Goal: Information Seeking & Learning: Find specific fact

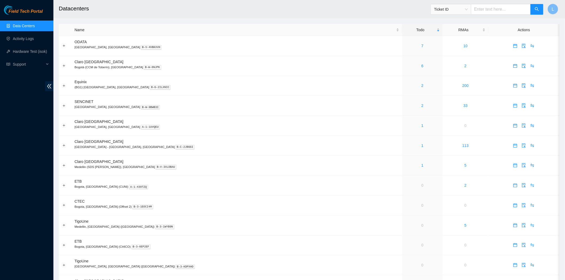
click at [502, 11] on input "text" at bounding box center [501, 9] width 60 height 11
paste input "CT-4210708-00154"
click at [471, 10] on div "Ticket ID" at bounding box center [451, 9] width 40 height 9
type input "CT-4210708-00154"
click at [458, 56] on div "Serial Number" at bounding box center [454, 54] width 34 height 6
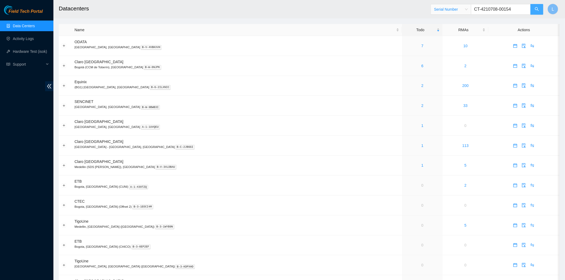
click at [540, 8] on button "button" at bounding box center [537, 9] width 13 height 11
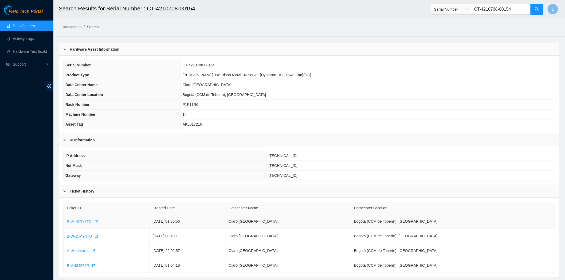
click at [73, 222] on span "B-W-15RY8TG" at bounding box center [79, 222] width 25 height 6
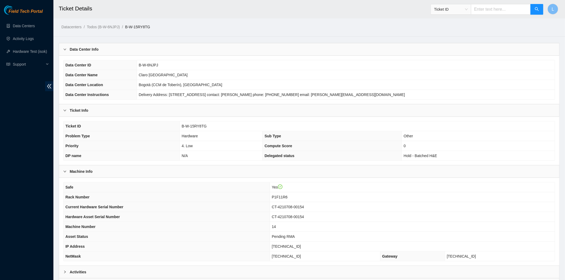
drag, startPoint x: 564, startPoint y: 49, endPoint x: 562, endPoint y: 56, distance: 7.3
click at [562, 56] on main "Ticket Details Ticket ID L Datacenters / Todos (B-W-6NJPJ) / B-W-15RY8TG / Data…" at bounding box center [309, 161] width 512 height 322
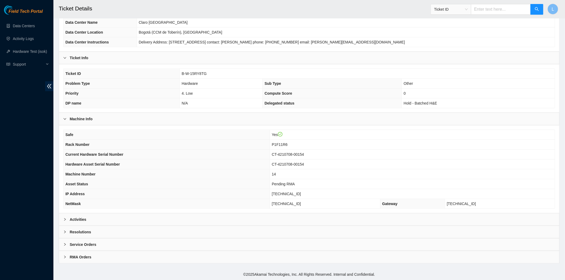
click at [75, 218] on b "Activities" at bounding box center [78, 220] width 17 height 6
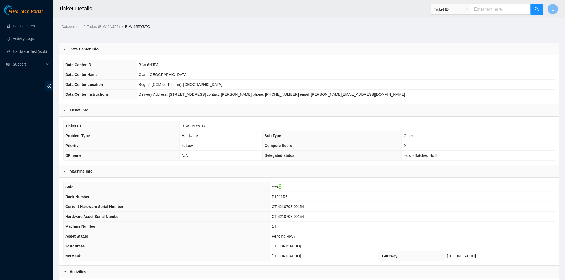
scroll to position [0, 0]
click at [21, 24] on link "Data Centers" at bounding box center [24, 26] width 22 height 4
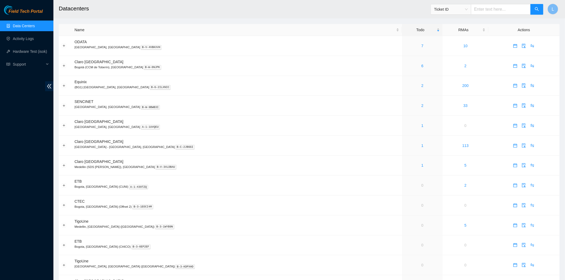
click at [503, 11] on input "text" at bounding box center [501, 9] width 60 height 11
paste input "CT-4210708-00154"
click at [471, 10] on div "Ticket ID" at bounding box center [451, 9] width 40 height 9
type input "CT-4210708-00154"
click at [457, 51] on div "Serial Number" at bounding box center [454, 54] width 34 height 6
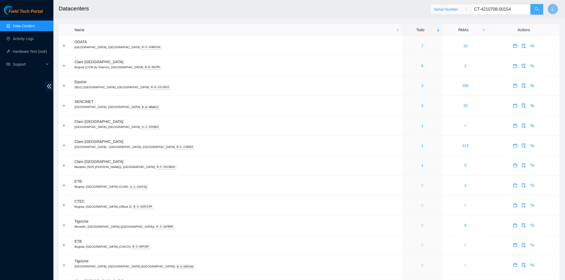
click at [533, 10] on button "button" at bounding box center [537, 9] width 13 height 11
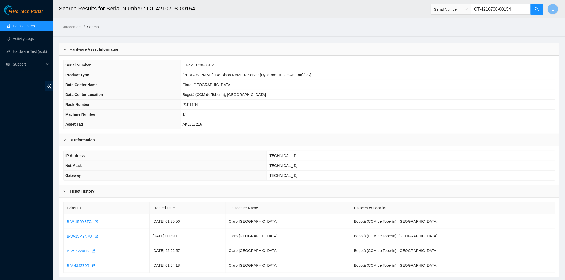
click at [23, 28] on link "Data Centers" at bounding box center [24, 26] width 22 height 4
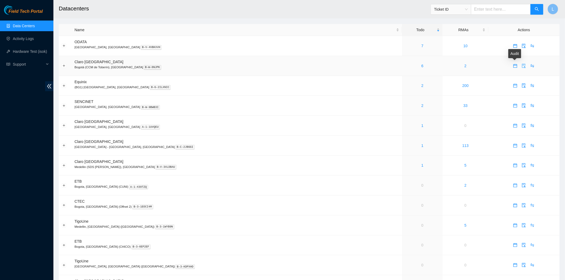
click at [522, 65] on icon "audit" at bounding box center [524, 66] width 4 height 4
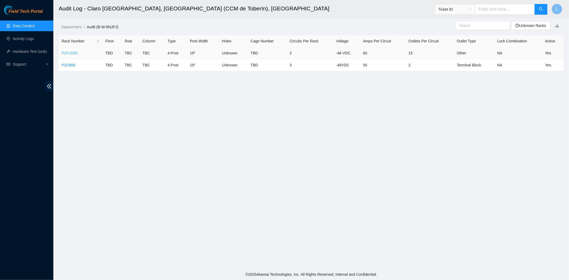
click at [66, 53] on link "P1F11R6" at bounding box center [70, 53] width 16 height 4
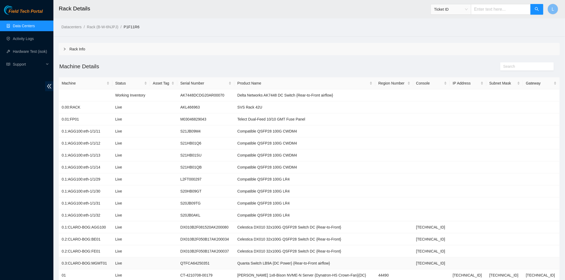
click at [234, 270] on td "QTFCA64250351" at bounding box center [205, 264] width 57 height 12
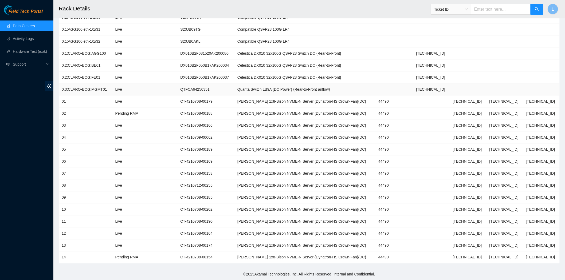
scroll to position [175, 0]
click at [236, 270] on footer "© 2025 Akamai Technologies, Inc. All Rights Reserved. Internal and Confidential." at bounding box center [309, 274] width 512 height 11
click at [18, 28] on link "Data Centers" at bounding box center [24, 26] width 22 height 4
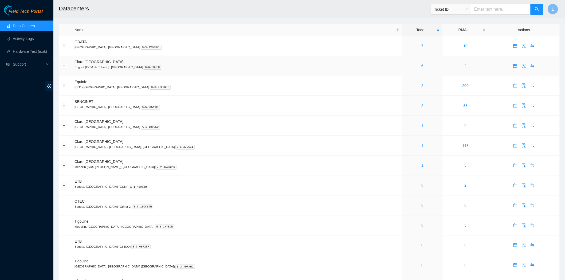
click at [405, 66] on div "6" at bounding box center [422, 66] width 35 height 6
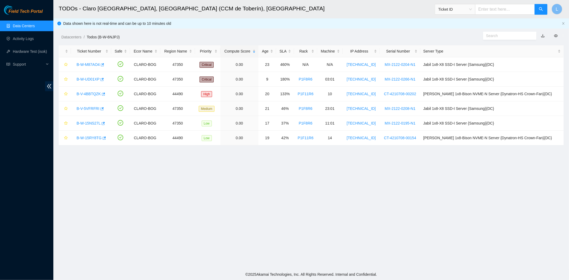
click at [165, 173] on main "TODOs - Claro Colombia, Bogotá (CCM de Toberín), Colombia Ticket ID L Data show…" at bounding box center [311, 134] width 516 height 269
click at [22, 26] on link "Data Centers" at bounding box center [24, 26] width 22 height 4
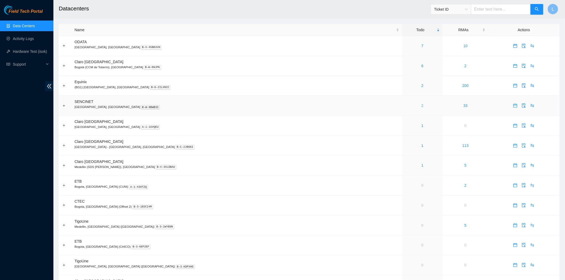
click at [421, 106] on link "2" at bounding box center [422, 106] width 2 height 4
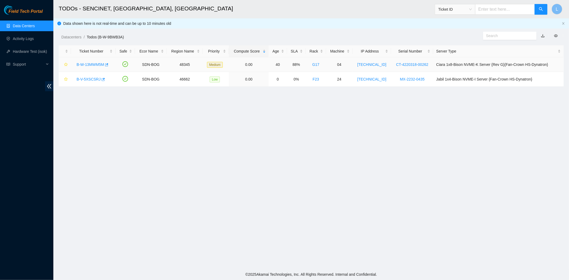
click at [99, 65] on link "B-W-13MWM5M" at bounding box center [91, 64] width 28 height 4
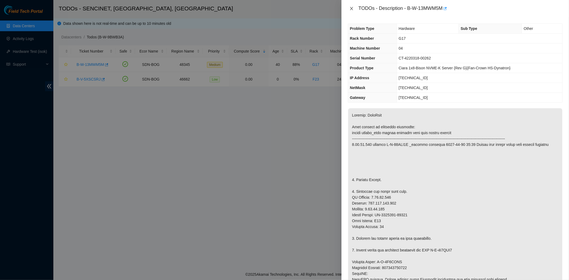
click at [350, 7] on icon "close" at bounding box center [352, 8] width 4 height 4
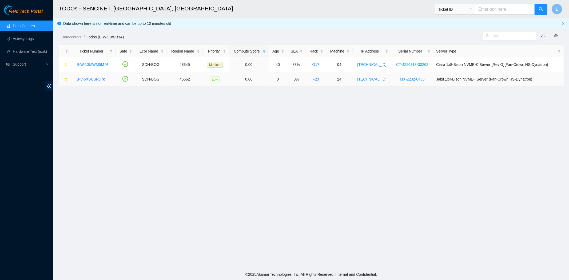
click at [86, 79] on link "B-V-5XSCSRJ" at bounding box center [89, 79] width 24 height 4
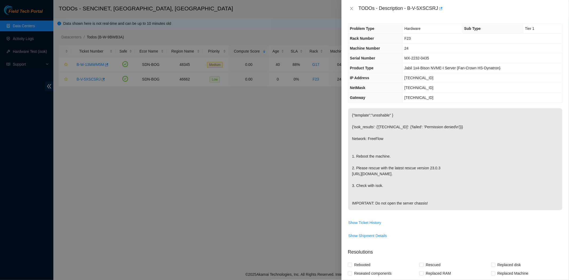
click at [461, 156] on p "{"template":"unsshable" } {'isok_results': {'92.122.156.91': {'failed': 'Permis…" at bounding box center [455, 159] width 214 height 102
drag, startPoint x: 413, startPoint y: 102, endPoint x: 393, endPoint y: 80, distance: 28.7
click at [393, 80] on tbody "Problem Type Hardware Sub Type Tier 1 Rack Number F23 Machine Number 24 Serial …" at bounding box center [455, 63] width 214 height 79
click at [353, 9] on icon "close" at bounding box center [352, 8] width 4 height 4
